Goal: Information Seeking & Learning: Understand process/instructions

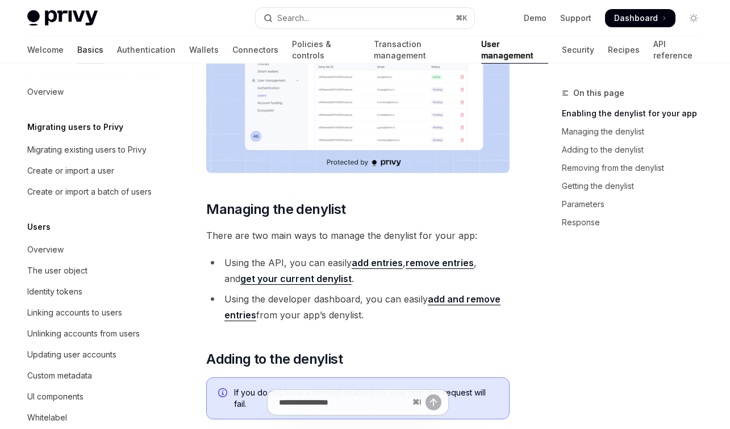
click at [77, 60] on link "Basics" at bounding box center [90, 49] width 26 height 27
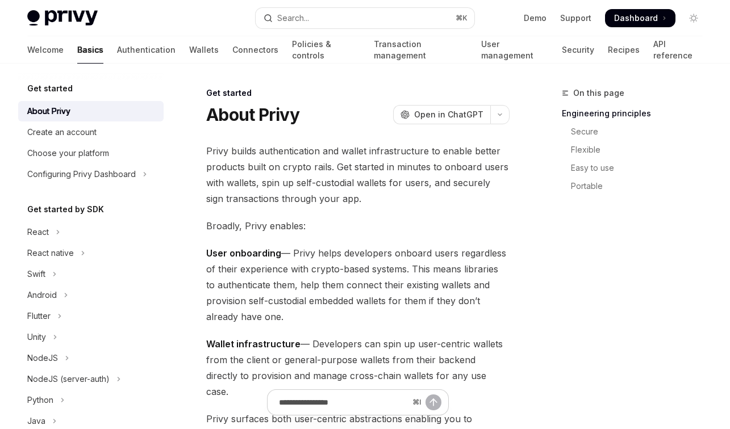
click at [621, 24] on span "Dashboard" at bounding box center [636, 17] width 44 height 11
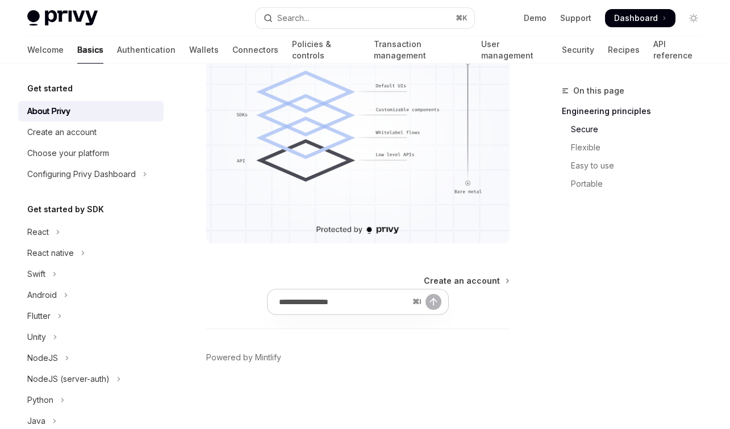
scroll to position [1135, 0]
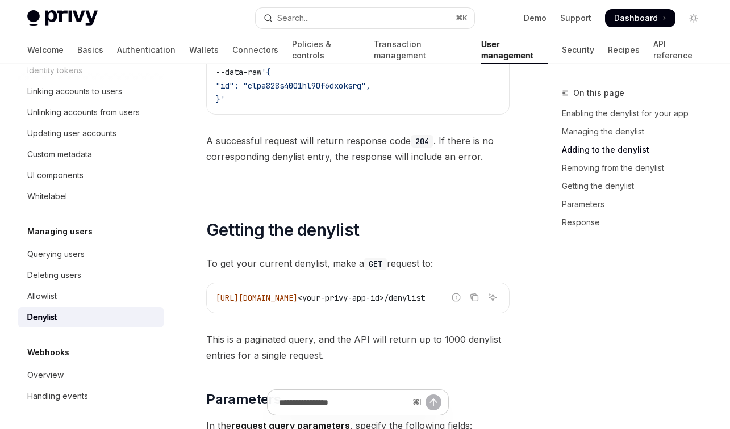
scroll to position [1948, 0]
click at [81, 269] on div "Deleting users" at bounding box center [54, 276] width 54 height 14
type textarea "*"
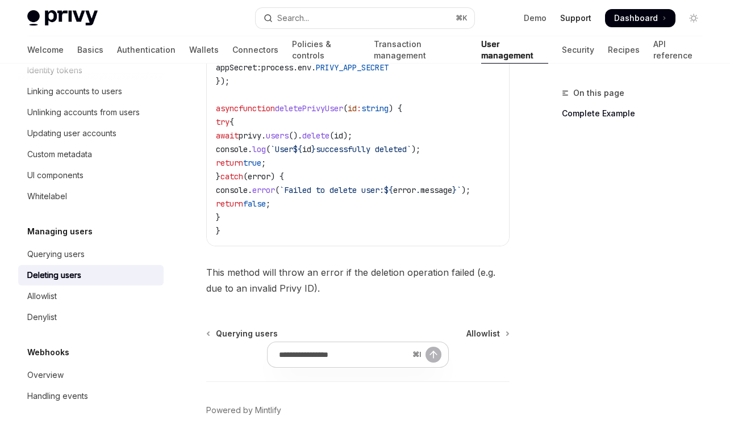
scroll to position [502, 0]
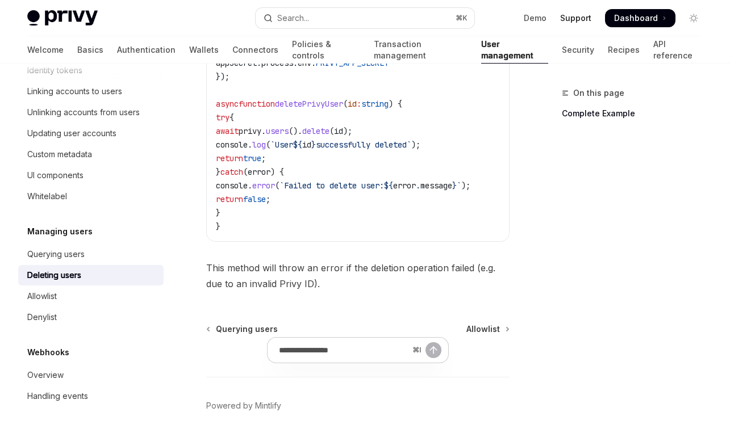
click at [560, 24] on link "Support" at bounding box center [575, 17] width 31 height 11
